Goal: Information Seeking & Learning: Check status

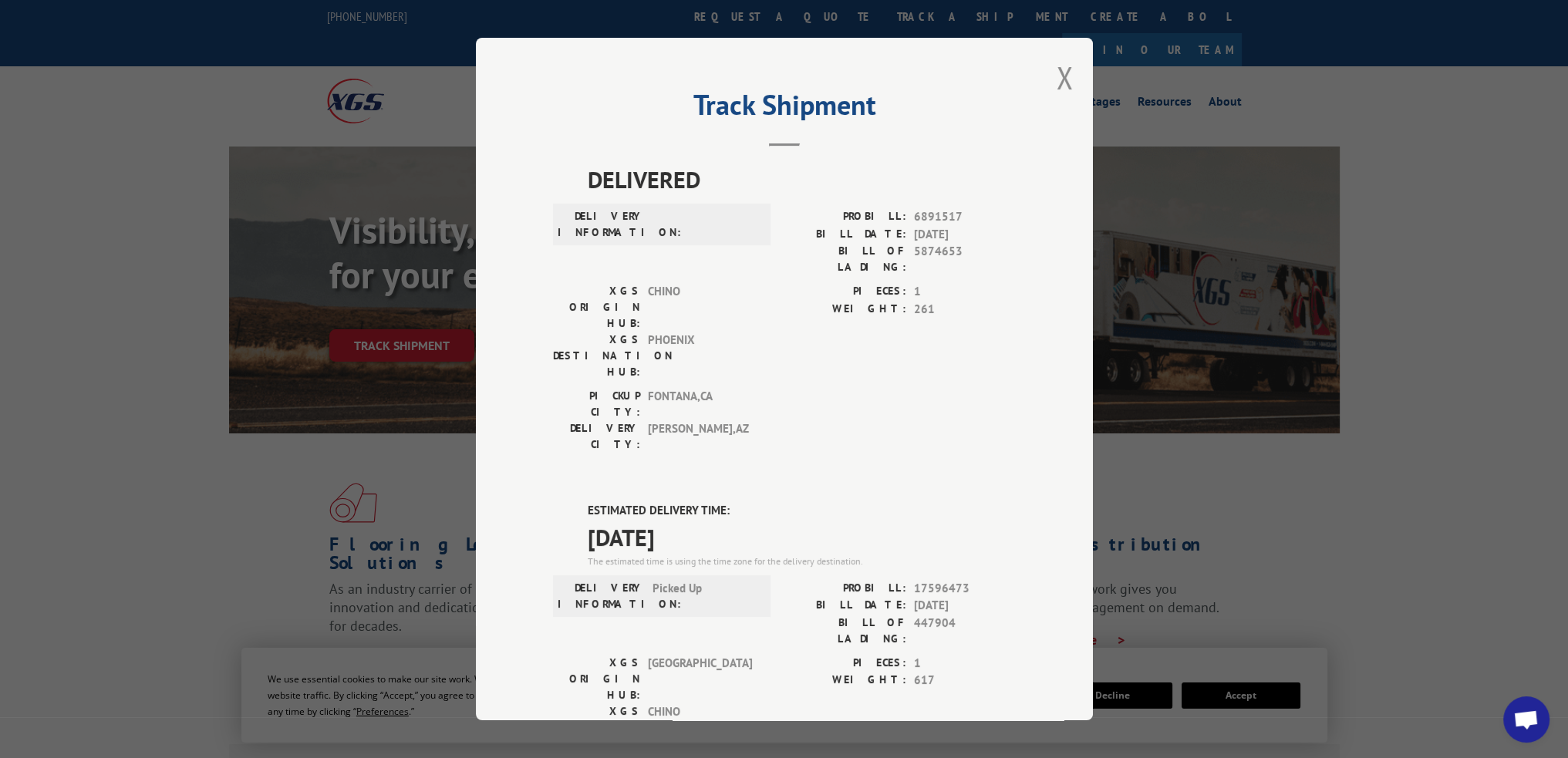
scroll to position [258, 0]
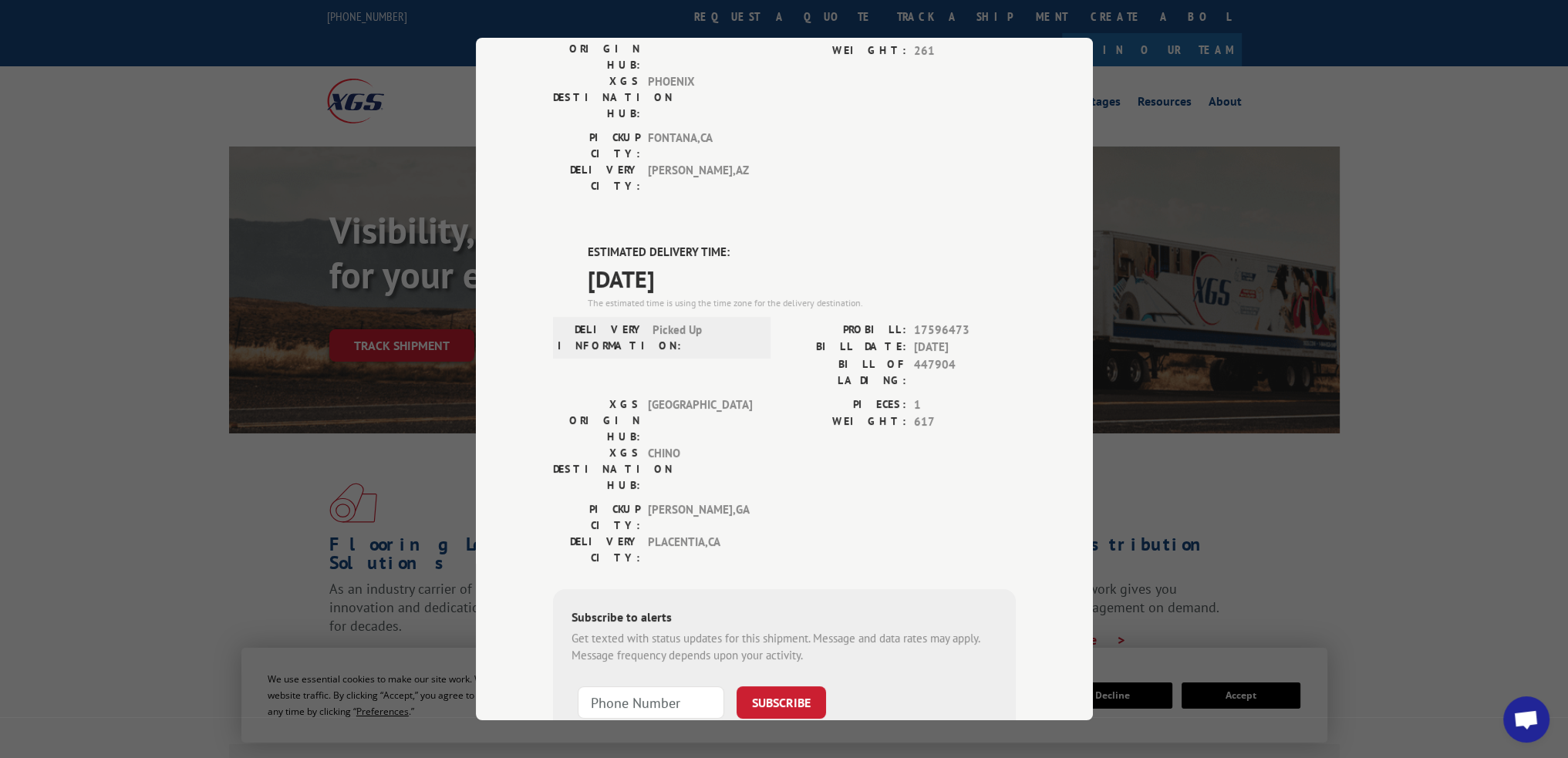
click at [1159, 76] on div "Track Shipment DELIVERED DELIVERY INFORMATION: PROBILL: 6891517 BILL DATE: [DAT…" at bounding box center [784, 379] width 1568 height 758
click at [1196, 119] on div "Track Shipment DELIVERED DELIVERY INFORMATION: PROBILL: 6891517 BILL DATE: [DAT…" at bounding box center [784, 379] width 1568 height 758
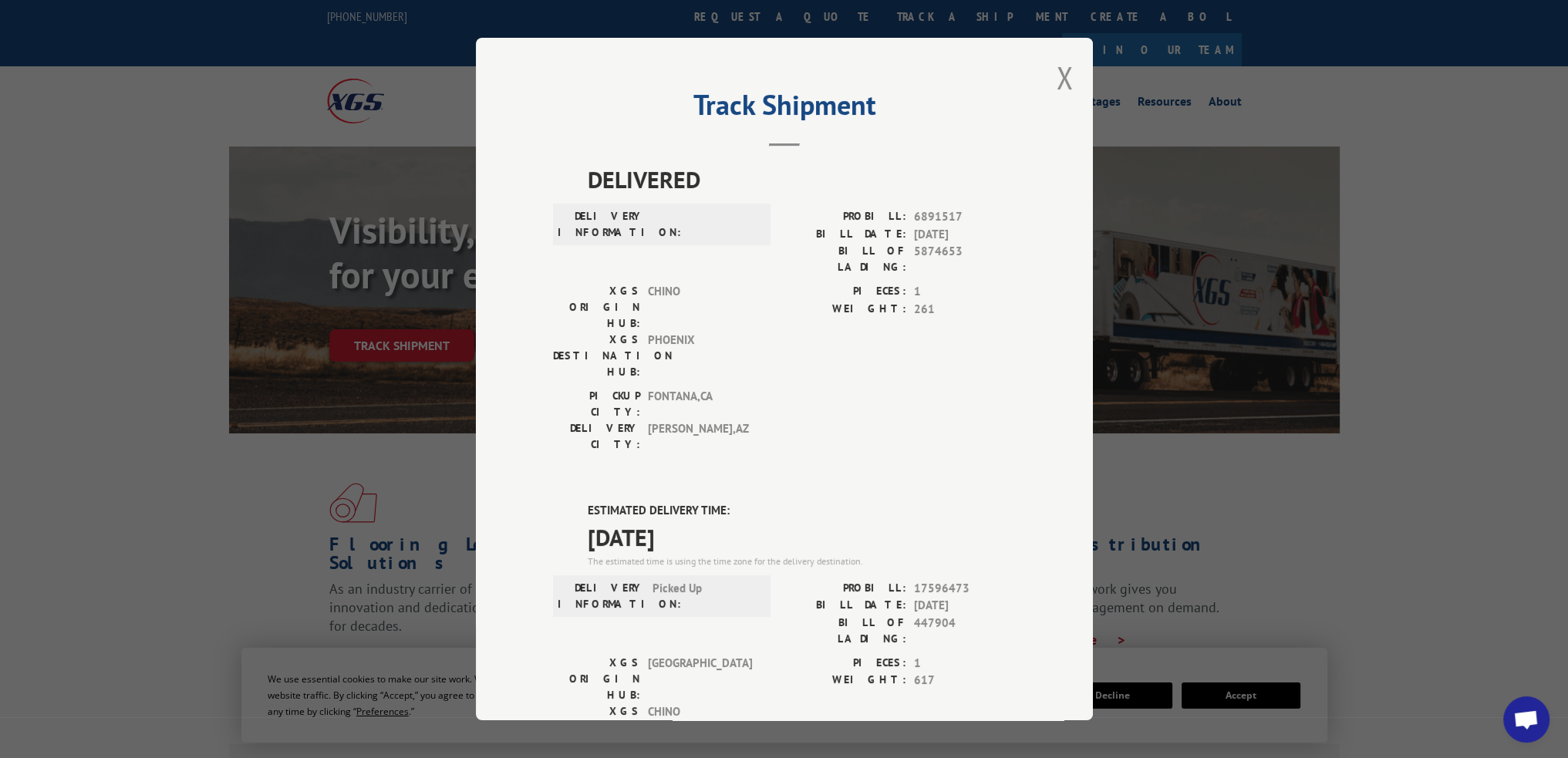
click at [1049, 84] on div "Track Shipment DELIVERED DELIVERY INFORMATION: PROBILL: 6891517 BILL DATE: [DAT…" at bounding box center [784, 379] width 617 height 682
click at [1057, 82] on button "Close modal" at bounding box center [1065, 77] width 17 height 41
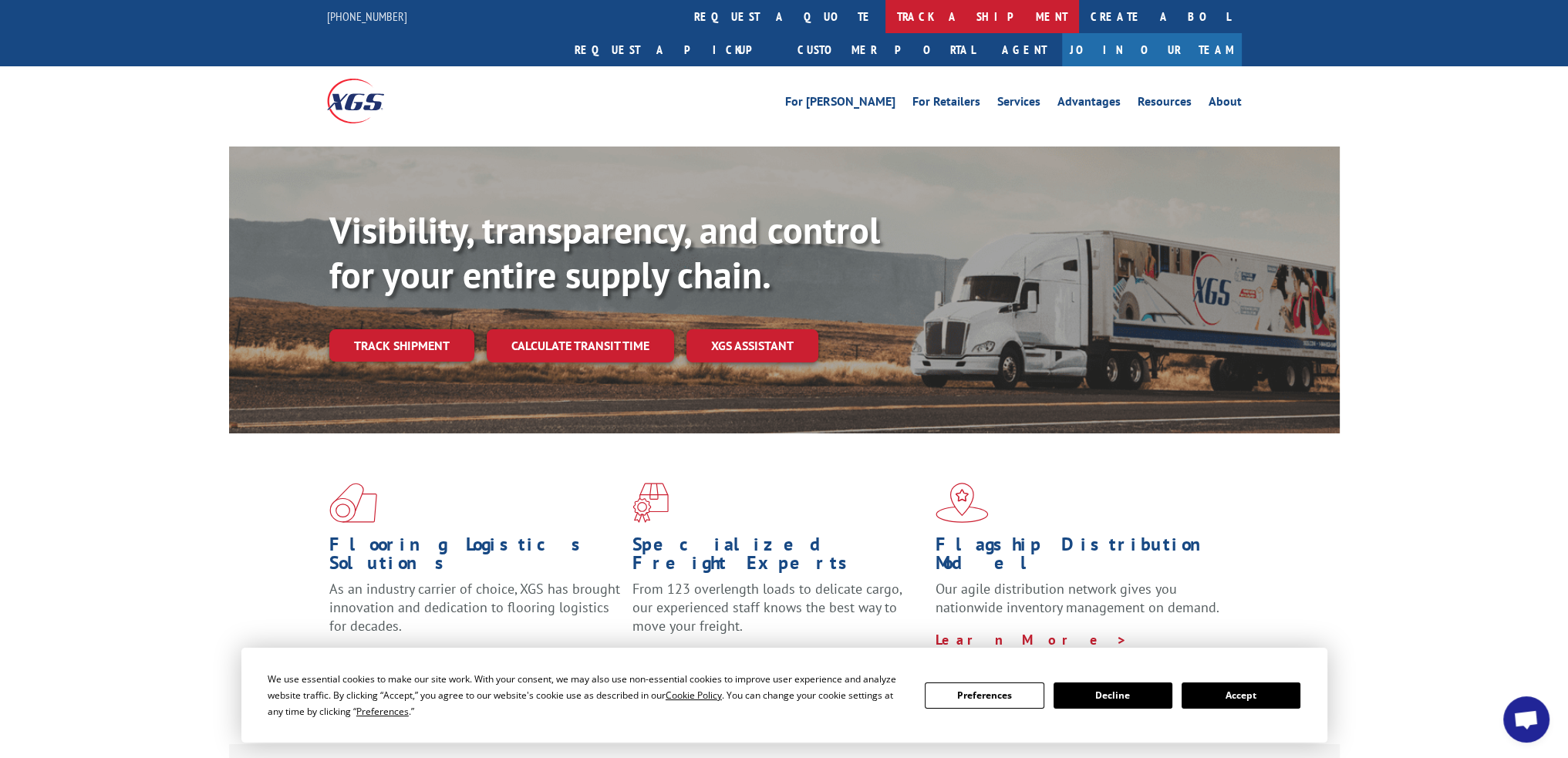
click at [886, 14] on link "track a shipment" at bounding box center [982, 16] width 193 height 33
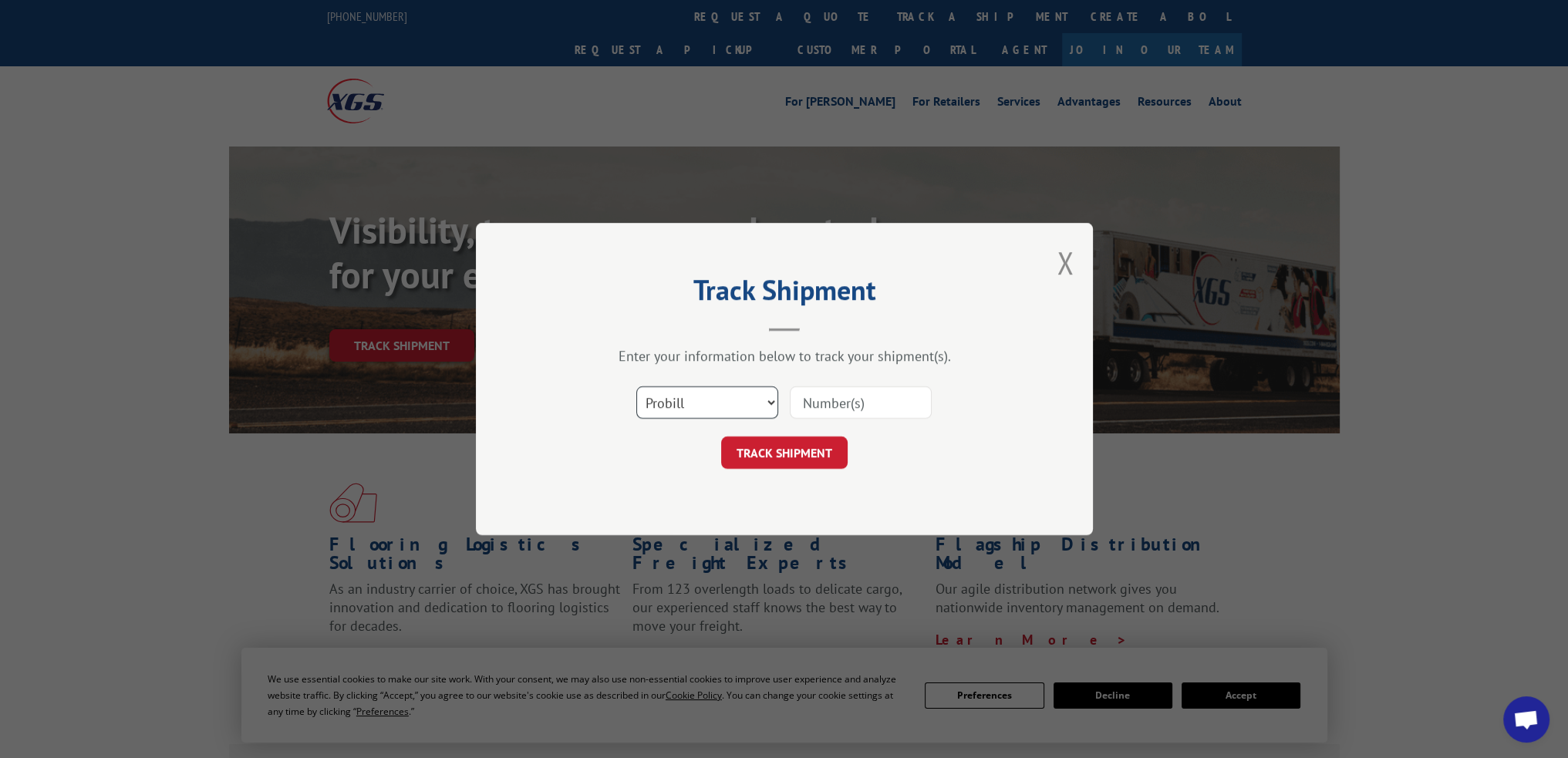
drag, startPoint x: 735, startPoint y: 393, endPoint x: 732, endPoint y: 414, distance: 21.2
click at [735, 393] on select "Select category... Probill BOL PO" at bounding box center [707, 402] width 142 height 32
select select "po"
click at [636, 386] on select "Select category... Probill BOL PO" at bounding box center [707, 402] width 142 height 32
click at [858, 400] on input at bounding box center [860, 402] width 142 height 32
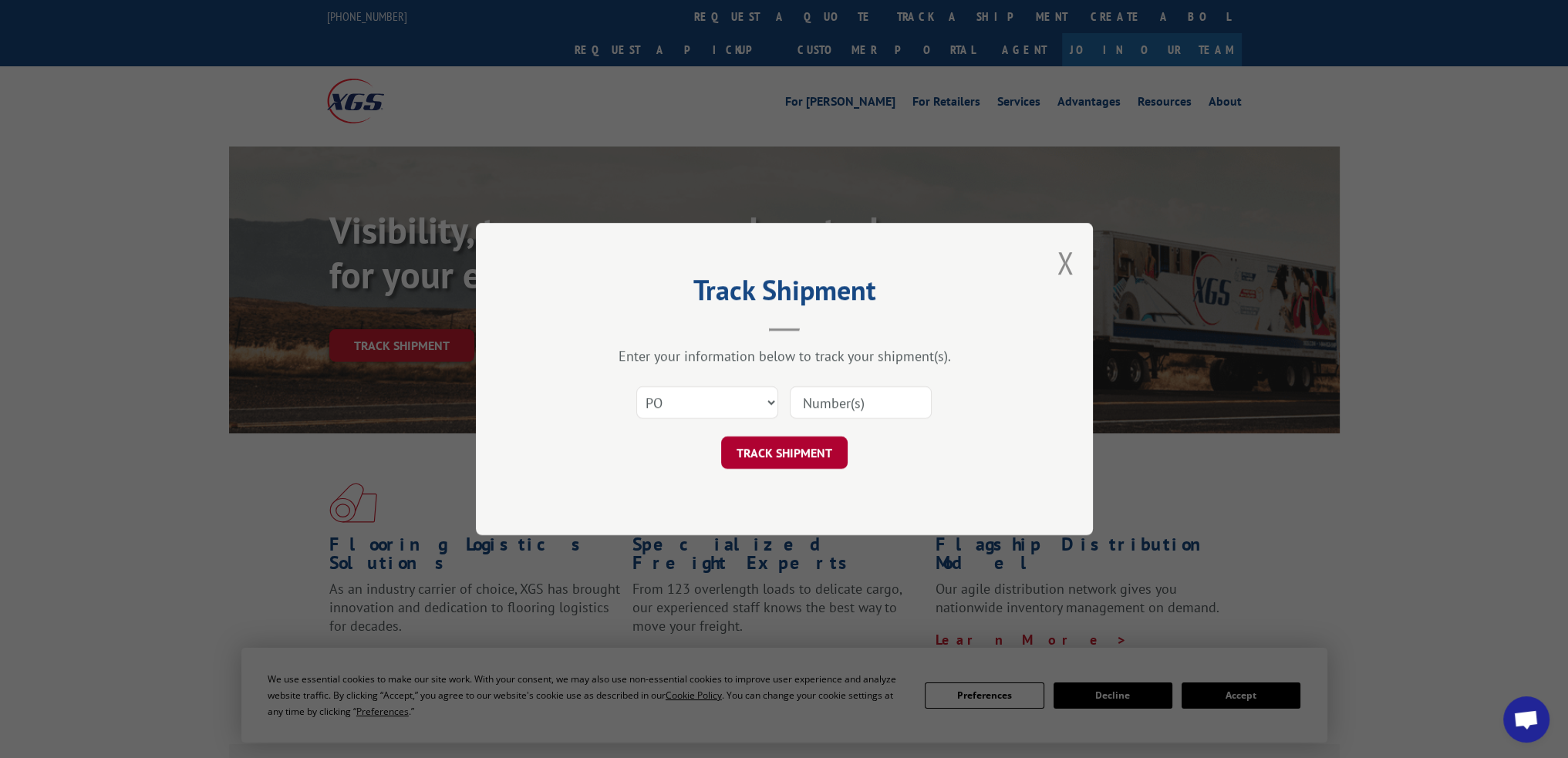
paste input "14543652"
type input "14543652"
click at [793, 447] on button "TRACK SHIPMENT" at bounding box center [784, 453] width 126 height 32
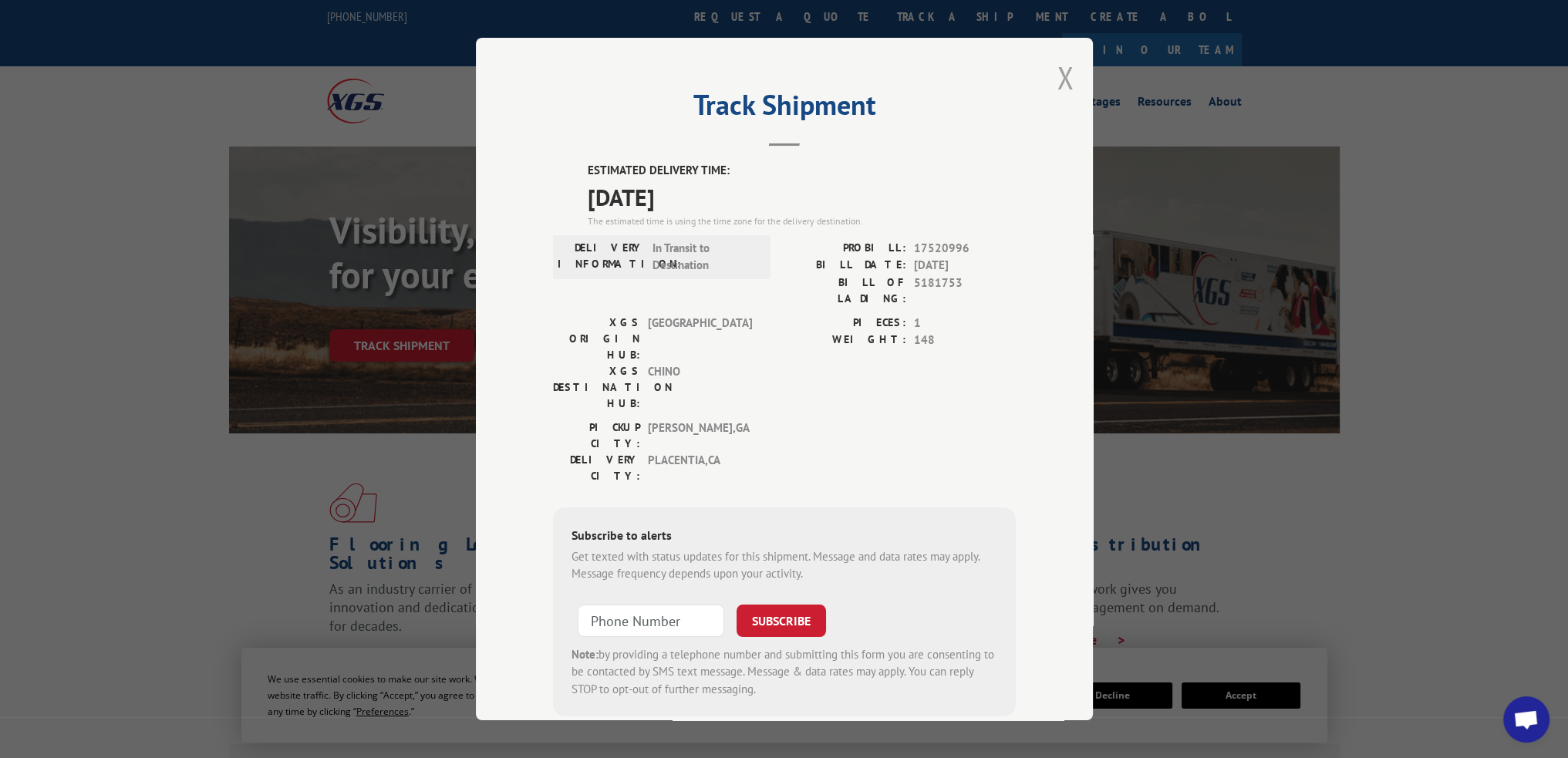
click at [1060, 73] on button "Close modal" at bounding box center [1065, 77] width 17 height 41
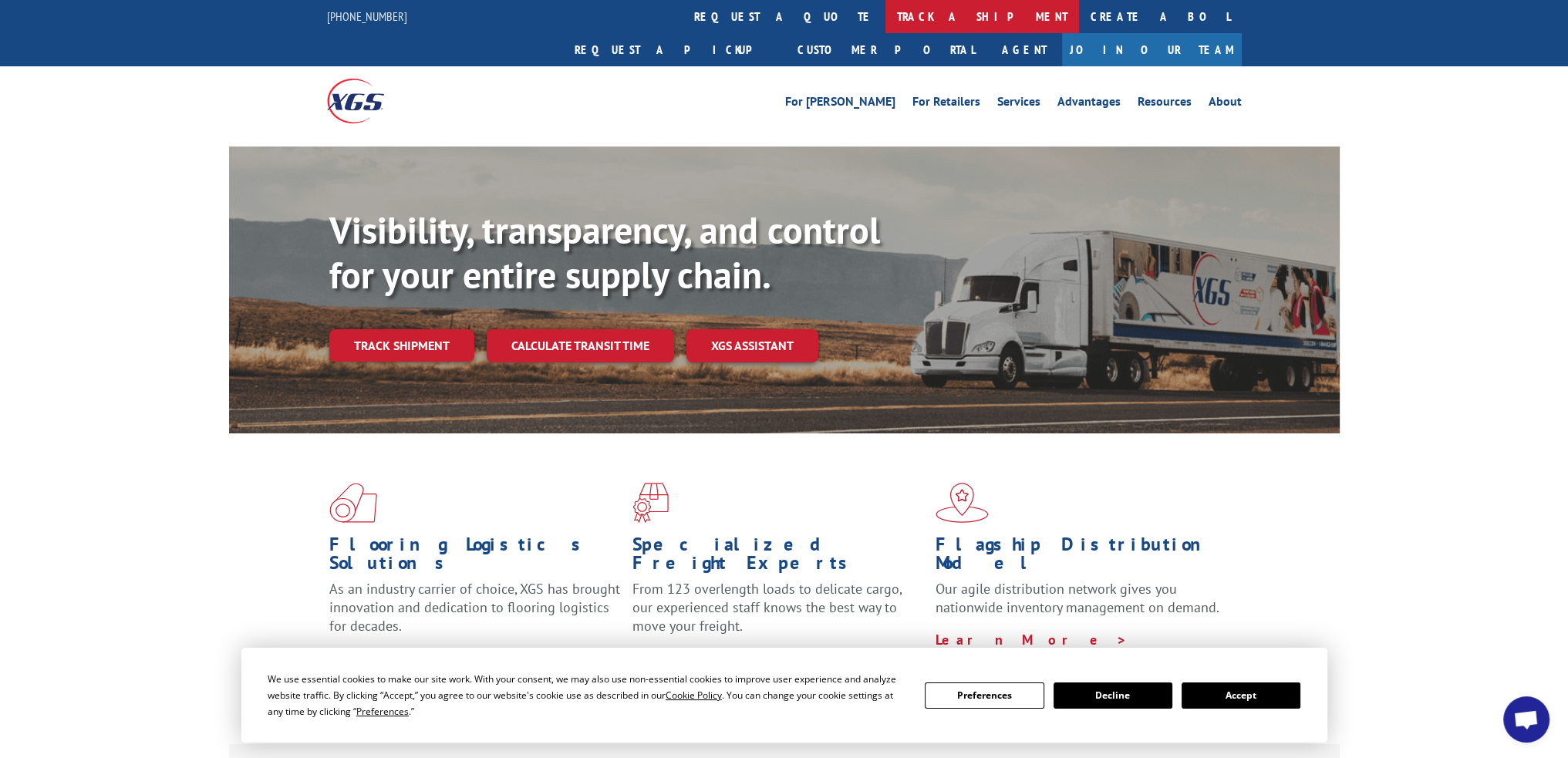
click at [886, 8] on link "track a shipment" at bounding box center [982, 16] width 193 height 33
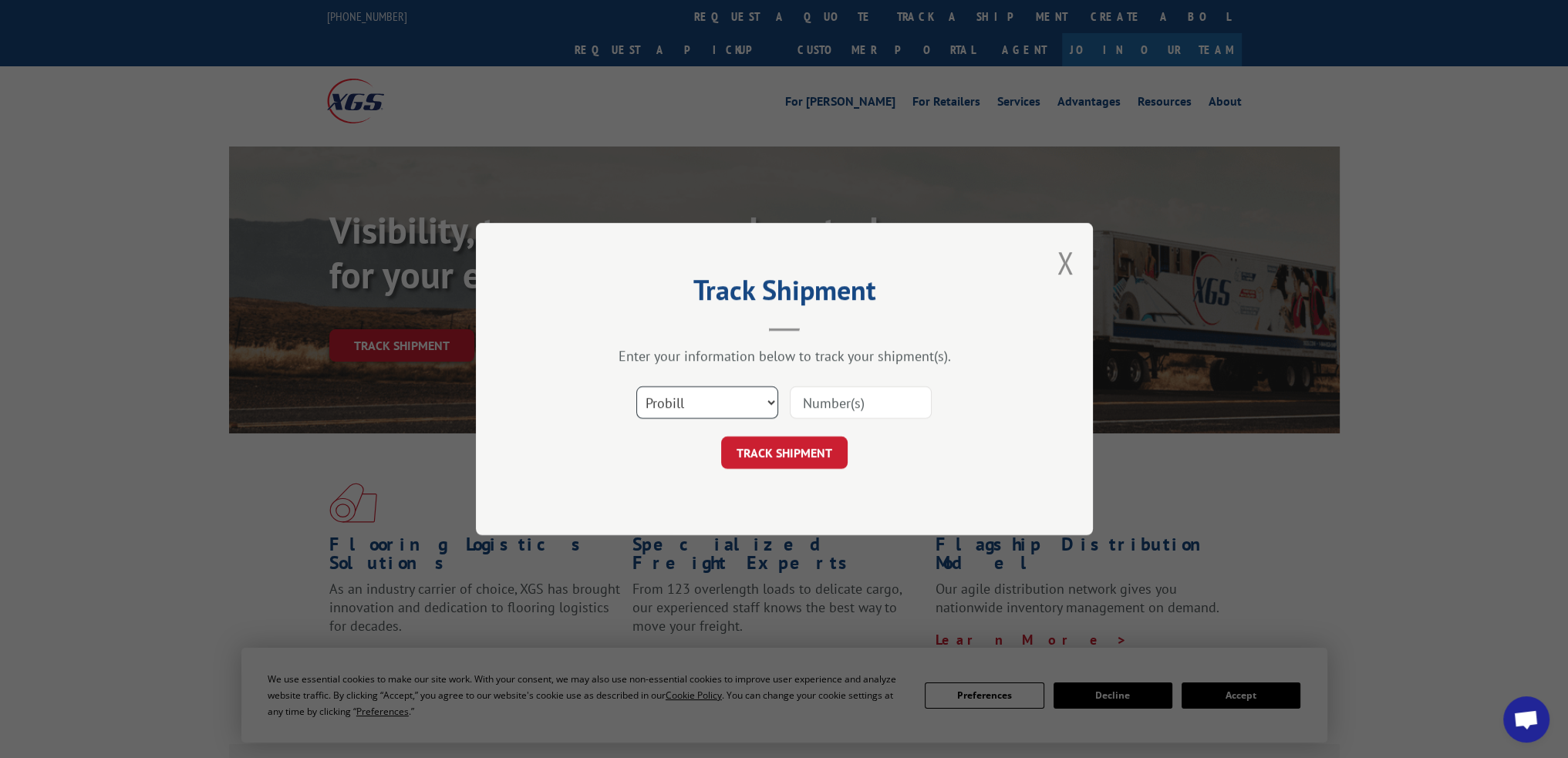
drag, startPoint x: 708, startPoint y: 402, endPoint x: 710, endPoint y: 416, distance: 14.1
click at [708, 402] on select "Select category... Probill BOL PO" at bounding box center [707, 402] width 142 height 32
select select "po"
click at [636, 386] on select "Select category... Probill BOL PO" at bounding box center [707, 402] width 142 height 32
paste input "40548161"
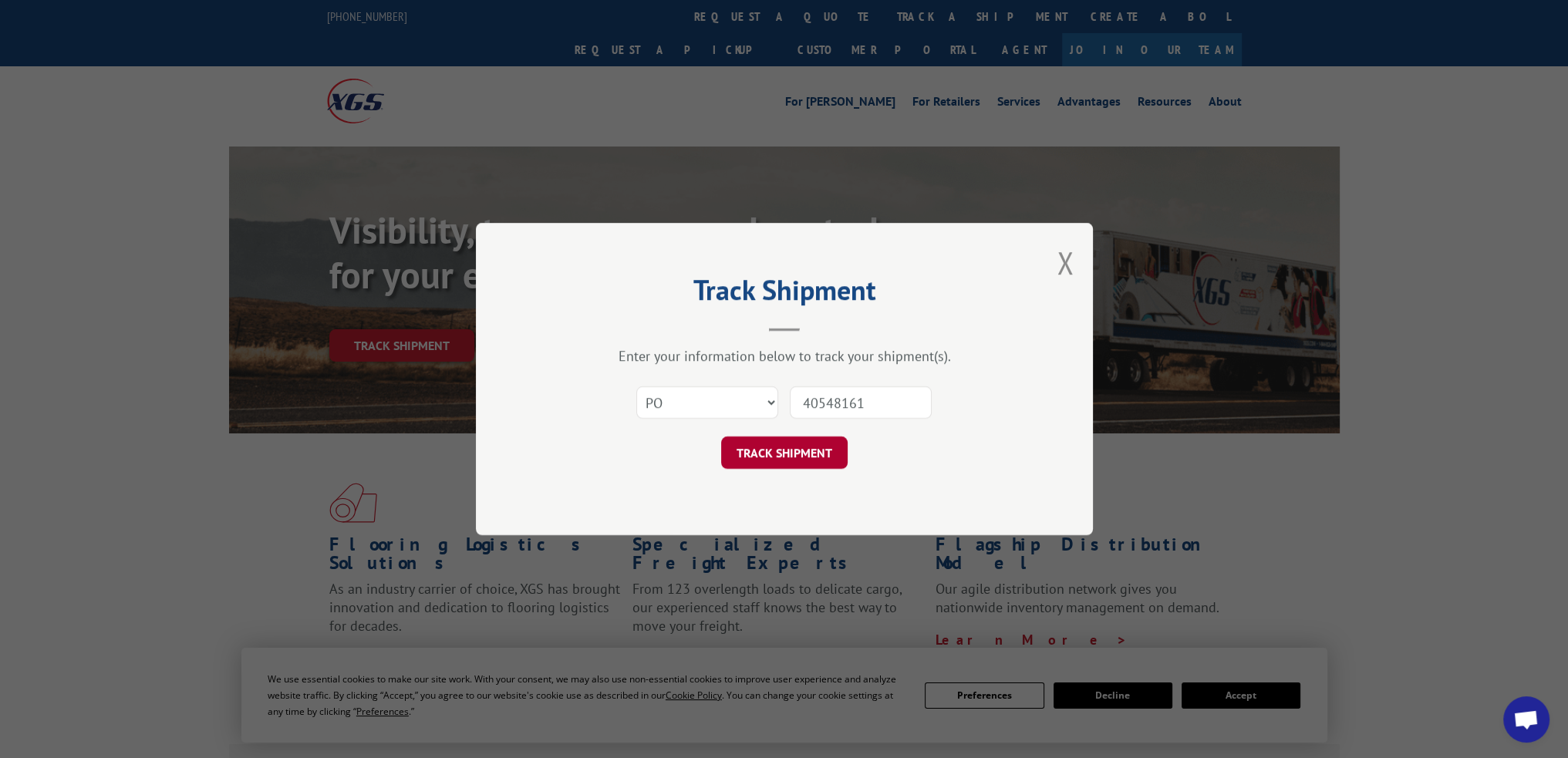
type input "40548161"
click at [793, 447] on button "TRACK SHIPMENT" at bounding box center [784, 453] width 126 height 32
